Goal: Find specific fact: Find specific fact

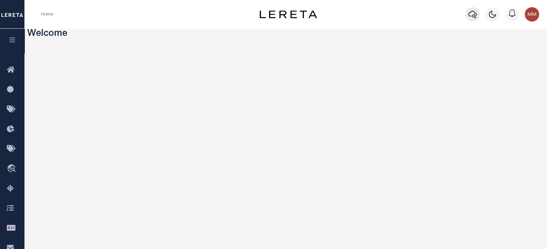
click at [475, 15] on icon "button" at bounding box center [472, 14] width 9 height 9
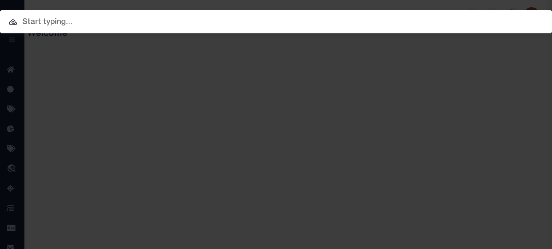
click at [302, 27] on input "text" at bounding box center [276, 22] width 552 height 13
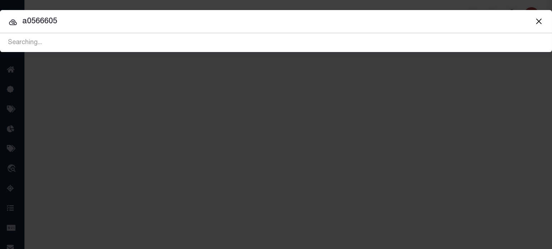
type input "a0566605"
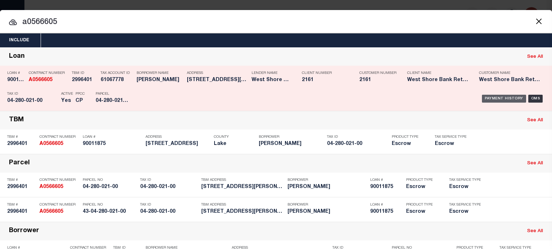
click at [492, 99] on div "Payment History" at bounding box center [504, 99] width 44 height 8
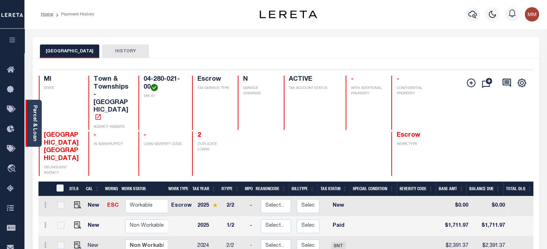
click at [32, 129] on link "Parcel & Loan" at bounding box center [34, 123] width 5 height 36
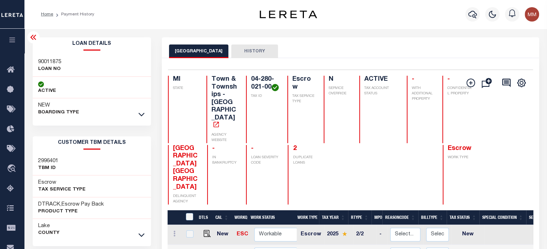
click at [135, 109] on div "NEW BOARDING TYPE" at bounding box center [92, 110] width 119 height 22
click at [139, 115] on icon at bounding box center [141, 115] width 6 height 4
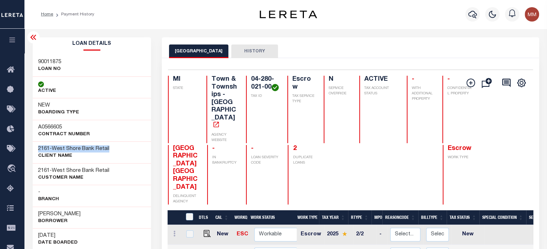
drag, startPoint x: 38, startPoint y: 150, endPoint x: 123, endPoint y: 148, distance: 85.2
click at [126, 148] on div "2161 - West Shore Bank Retail CLIENT Name" at bounding box center [92, 153] width 119 height 22
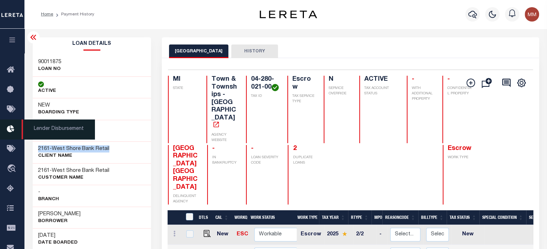
copy h3 "2161 - West Shore Bank Retail"
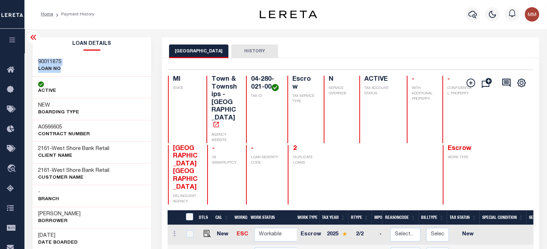
drag, startPoint x: 39, startPoint y: 61, endPoint x: 71, endPoint y: 69, distance: 33.0
click at [71, 69] on div "90011875 LOAN NO" at bounding box center [92, 66] width 119 height 22
copy div "90011875 LOAN NO"
click at [246, 82] on div "04-280-021-00 TAX ID" at bounding box center [262, 110] width 33 height 68
drag, startPoint x: 249, startPoint y: 78, endPoint x: 251, endPoint y: 92, distance: 14.1
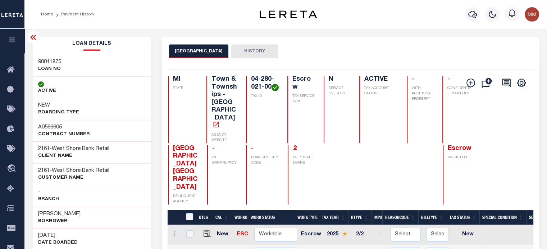
click at [251, 92] on div "04-280-021-00 TAX ID" at bounding box center [262, 110] width 33 height 68
click at [252, 91] on h4 "04-280-021-00" at bounding box center [265, 83] width 28 height 15
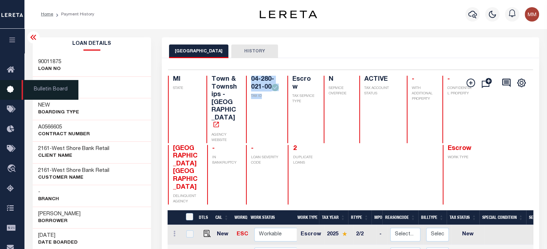
drag, startPoint x: 251, startPoint y: 79, endPoint x: 16, endPoint y: 87, distance: 235.3
click at [279, 101] on div "MI STATE Town & Townships - MI AGENCY WEBSITE 04-280-021-00 TAX ID Escrow TAX S…" at bounding box center [321, 110] width 307 height 68
copy div "04-280-021-00 TAX ID"
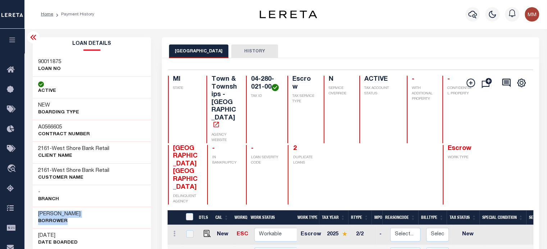
drag, startPoint x: 33, startPoint y: 209, endPoint x: 38, endPoint y: 180, distance: 29.6
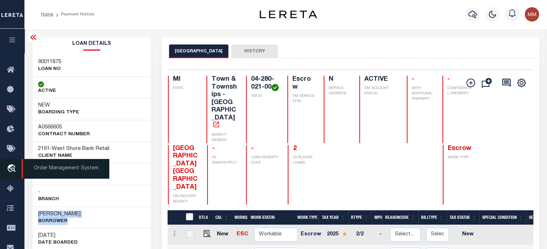
copy div "[PERSON_NAME] Borrower"
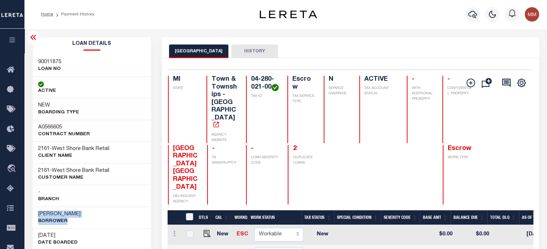
click at [120, 61] on div "90011875 LOAN NO" at bounding box center [92, 66] width 119 height 22
click at [118, 61] on div "90011875 LOAN NO" at bounding box center [92, 66] width 119 height 22
click at [114, 62] on div "90011875 LOAN NO" at bounding box center [92, 66] width 119 height 22
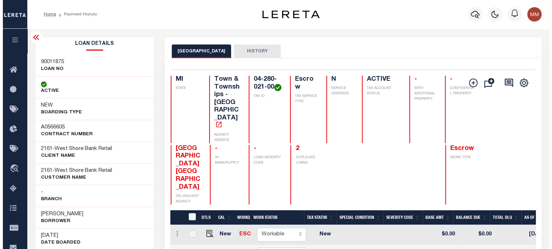
scroll to position [0, 145]
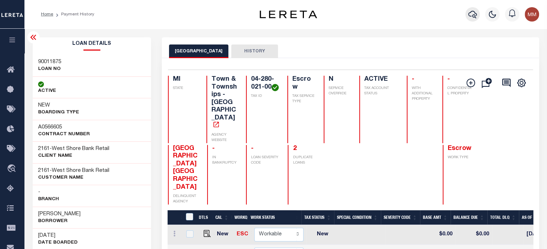
click at [474, 17] on icon "button" at bounding box center [472, 15] width 9 height 8
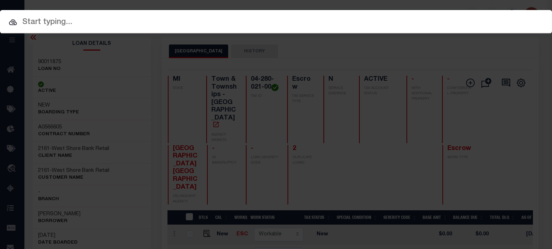
click at [242, 20] on input "text" at bounding box center [276, 22] width 552 height 13
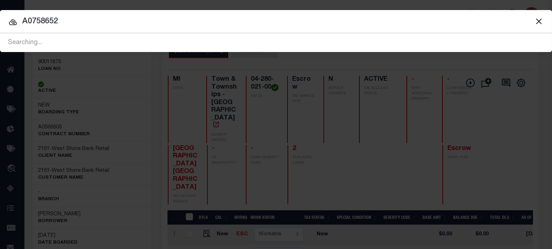
type input "A0758652"
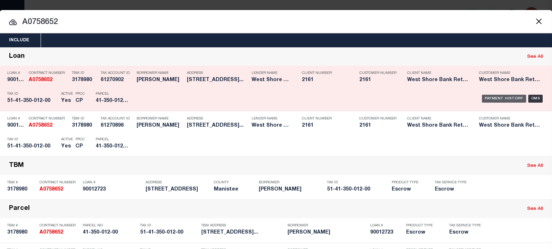
click at [496, 100] on div "Payment History" at bounding box center [504, 99] width 44 height 8
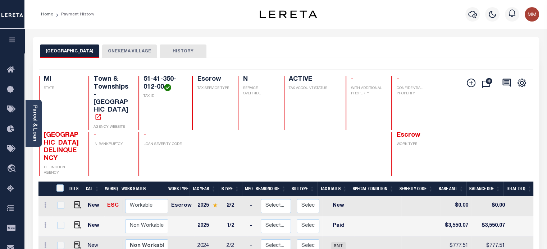
click at [132, 49] on button "ONEKEMA VILLAGE" at bounding box center [129, 52] width 55 height 14
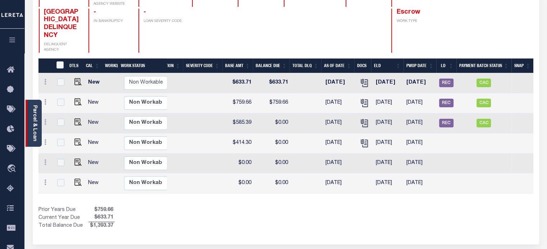
click at [33, 115] on link "Parcel & Loan" at bounding box center [34, 123] width 5 height 36
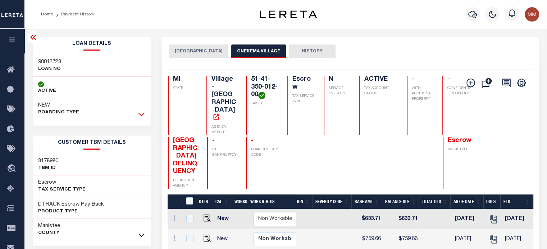
click at [141, 114] on icon at bounding box center [141, 115] width 6 height 8
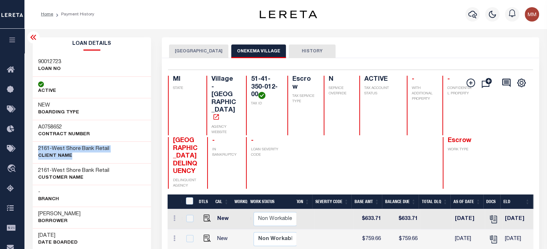
drag, startPoint x: 36, startPoint y: 150, endPoint x: 64, endPoint y: 134, distance: 31.7
click at [131, 150] on div "2161 - West Shore Bank Retail CLIENT Name" at bounding box center [92, 153] width 119 height 22
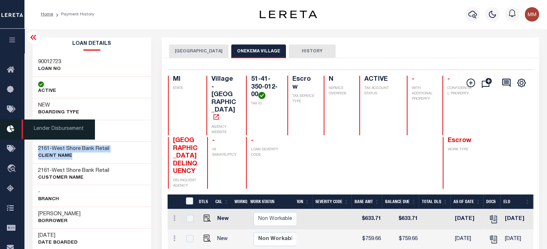
copy div "2161 - West Shore Bank Retail CLIENT Name"
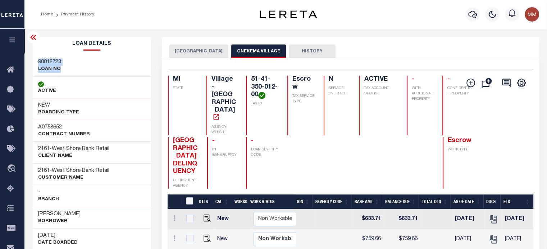
drag, startPoint x: 36, startPoint y: 62, endPoint x: 60, endPoint y: 68, distance: 25.2
click at [60, 68] on div "90012723 LOAN NO" at bounding box center [92, 66] width 119 height 22
copy div "90012723 LOAN NO"
drag, startPoint x: 249, startPoint y: 80, endPoint x: 267, endPoint y: 103, distance: 29.4
click at [267, 103] on div "51-41-350-012-00 TAX ID" at bounding box center [262, 106] width 33 height 60
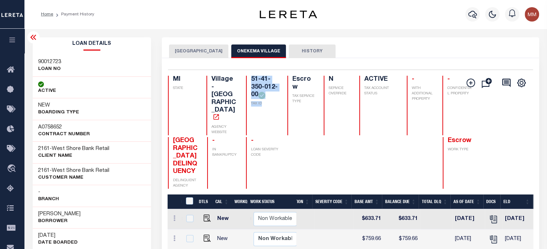
copy div "51-41-350-012-00 TAX ID"
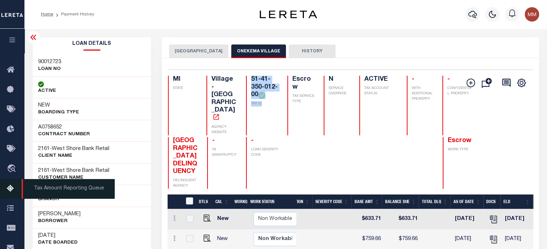
click at [40, 193] on span "Tax Amount Reporting Queue" at bounding box center [68, 189] width 93 height 20
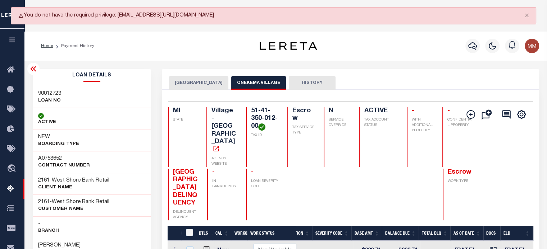
click at [162, 52] on div "Home Payment History" at bounding box center [140, 45] width 211 height 15
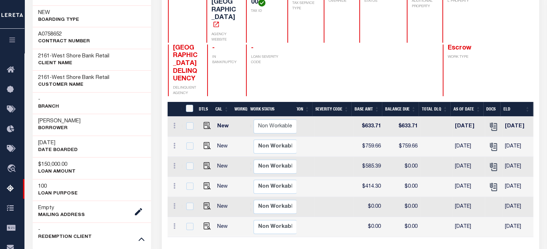
scroll to position [144, 0]
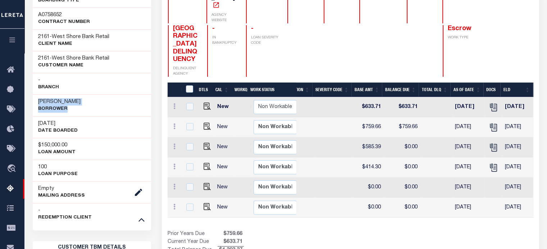
drag, startPoint x: 37, startPoint y: 102, endPoint x: 75, endPoint y: 110, distance: 38.8
click at [83, 111] on div "GARY HEFLIN Borrower" at bounding box center [92, 106] width 119 height 22
copy div "GARY HEFLIN Borrower"
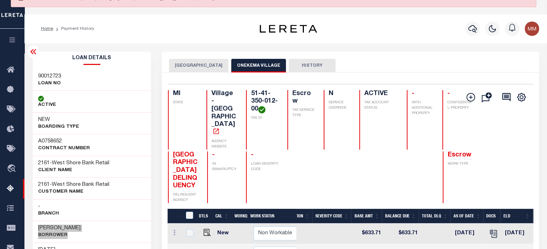
scroll to position [0, 0]
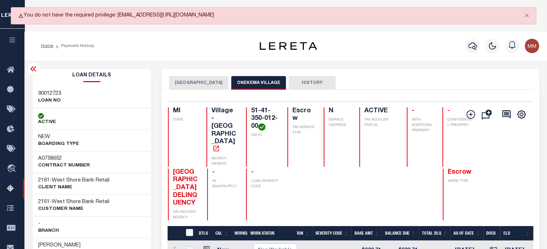
click at [127, 92] on div "90012723 LOAN NO" at bounding box center [92, 98] width 119 height 22
click at [196, 35] on div "Home Payment History Profile" at bounding box center [285, 46] width 522 height 29
click at [119, 44] on div "Home Payment History" at bounding box center [140, 45] width 211 height 15
